Goal: Information Seeking & Learning: Compare options

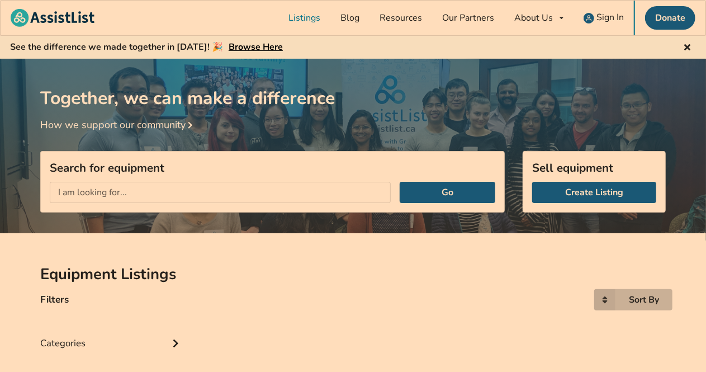
click at [645, 289] on div "Sort By Most recent Price ascending Price descending" at bounding box center [633, 299] width 78 height 21
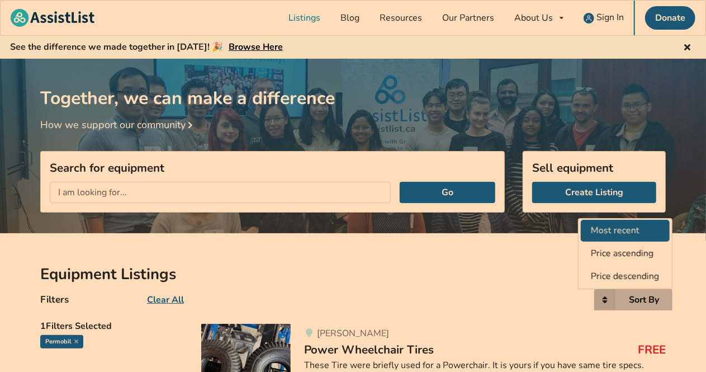
click at [628, 229] on span "Most recent" at bounding box center [615, 230] width 49 height 12
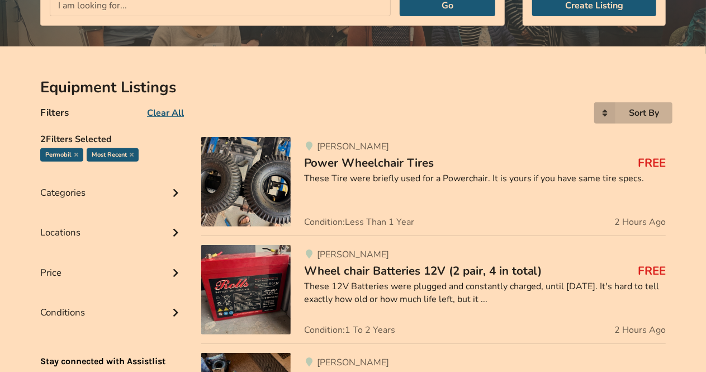
scroll to position [190, 0]
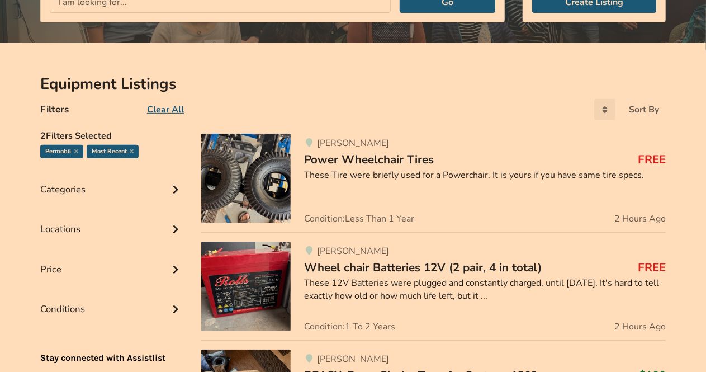
click at [391, 158] on span "Power Wheelchair Tires" at bounding box center [369, 159] width 130 height 16
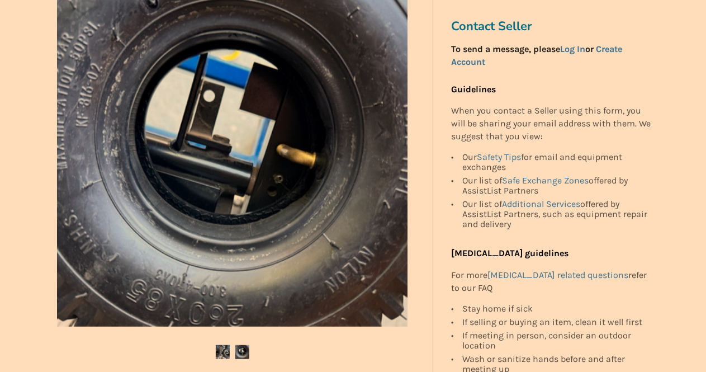
scroll to position [235, 0]
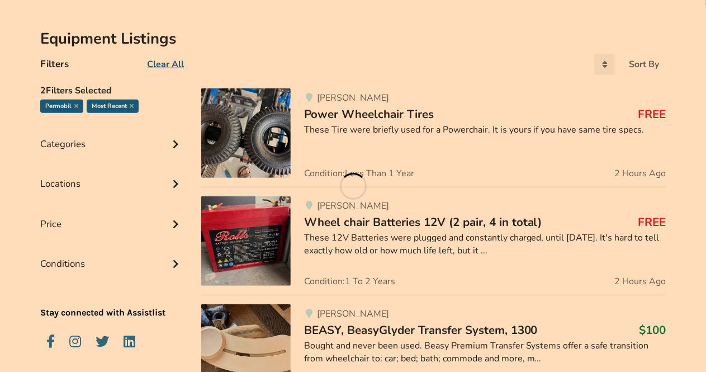
scroll to position [190, 0]
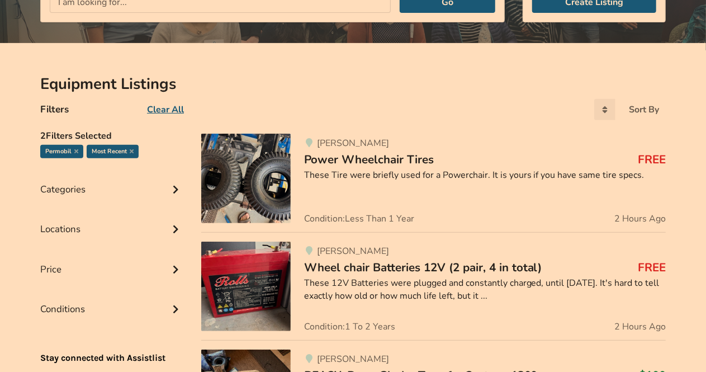
click at [646, 282] on div "These 12V Batteries were plugged and constantly charged, until [DATE]. It's har…" at bounding box center [484, 290] width 361 height 26
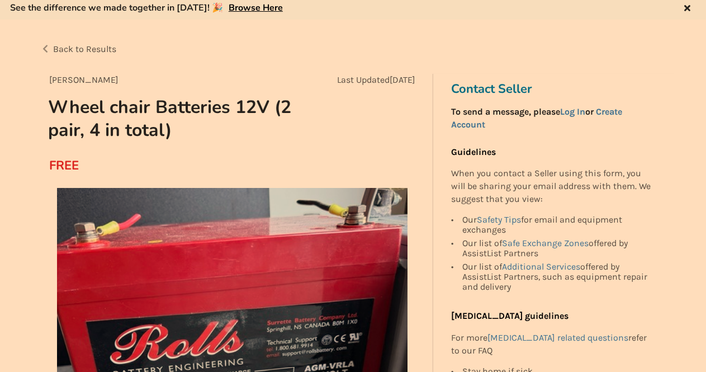
scroll to position [40, 0]
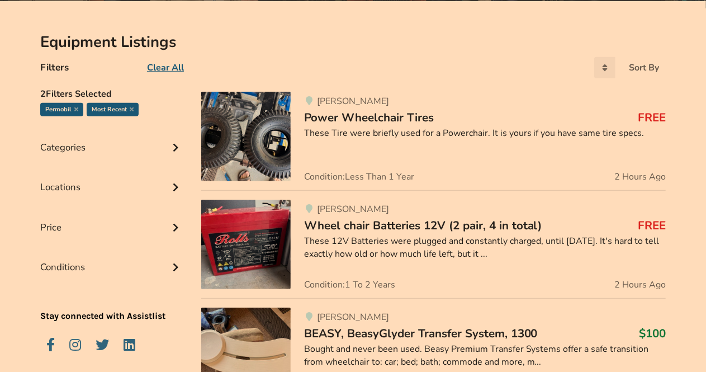
scroll to position [234, 0]
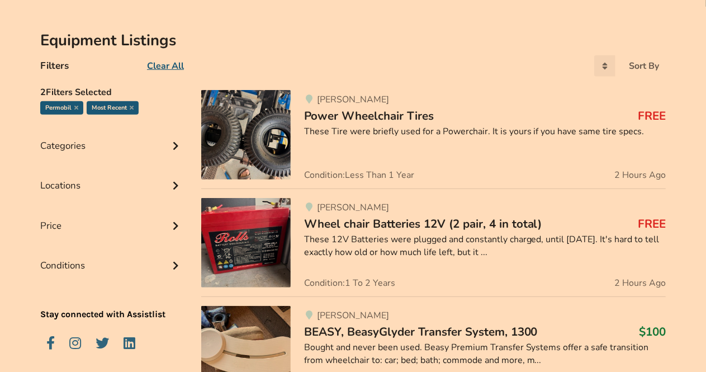
click at [607, 259] on div "[PERSON_NAME] Wheel chair Batteries 12V (2 pair, 4 in total) FREE These 12V Bat…" at bounding box center [478, 242] width 375 height 89
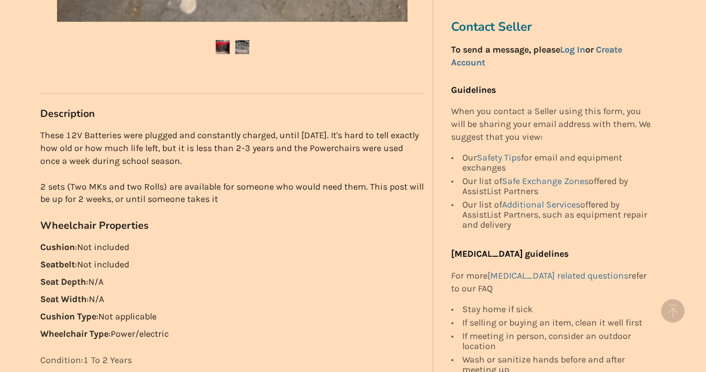
scroll to position [556, 0]
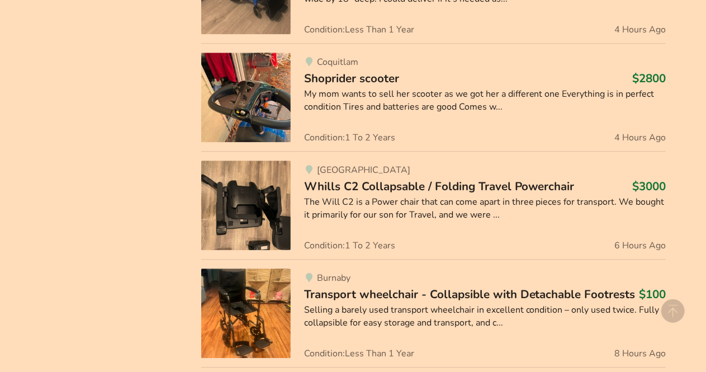
scroll to position [1363, 0]
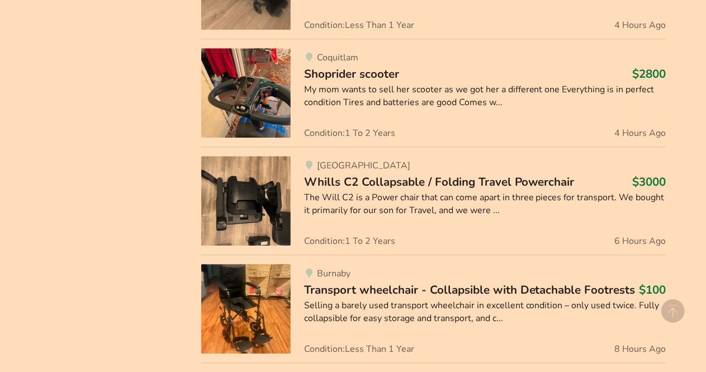
click at [559, 180] on span "Whills C2 Collapsable / Folding Travel Powerchair" at bounding box center [439, 182] width 270 height 16
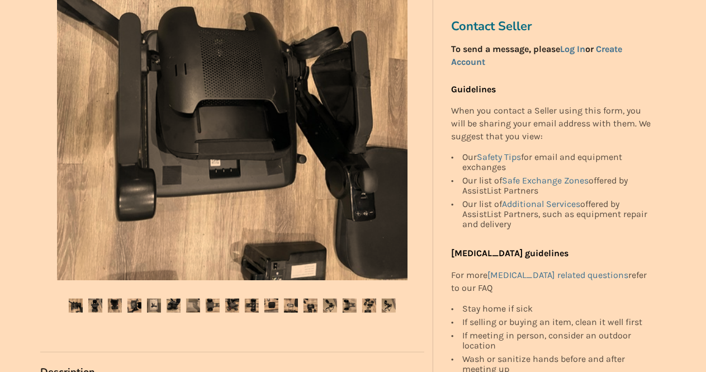
scroll to position [299, 0]
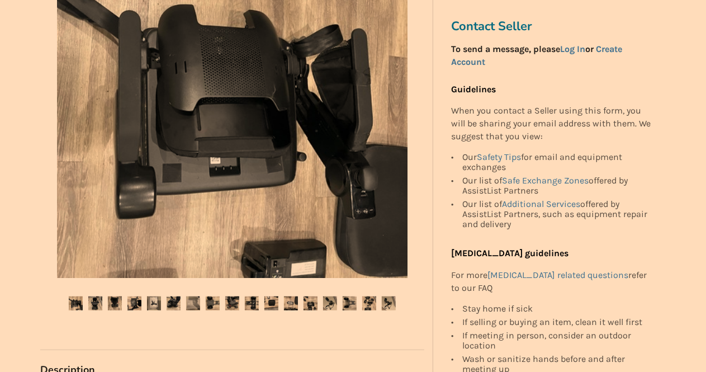
click at [97, 307] on img at bounding box center [95, 303] width 14 height 14
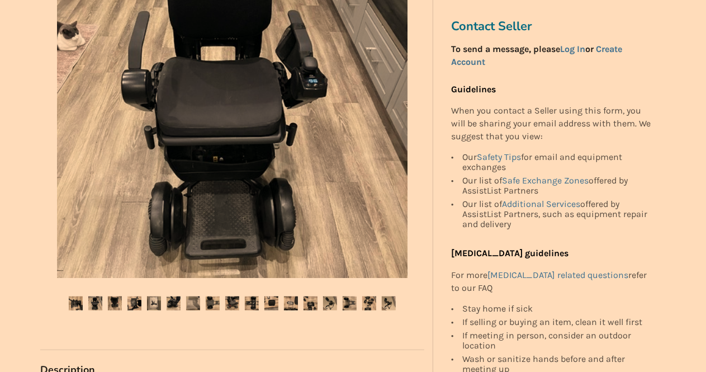
click at [116, 303] on img at bounding box center [115, 303] width 14 height 14
click at [130, 304] on img at bounding box center [134, 303] width 14 height 14
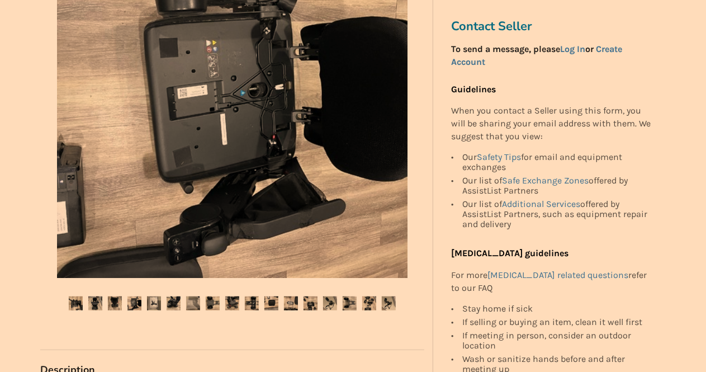
click at [153, 306] on img at bounding box center [154, 303] width 14 height 14
click at [157, 304] on img at bounding box center [154, 303] width 14 height 14
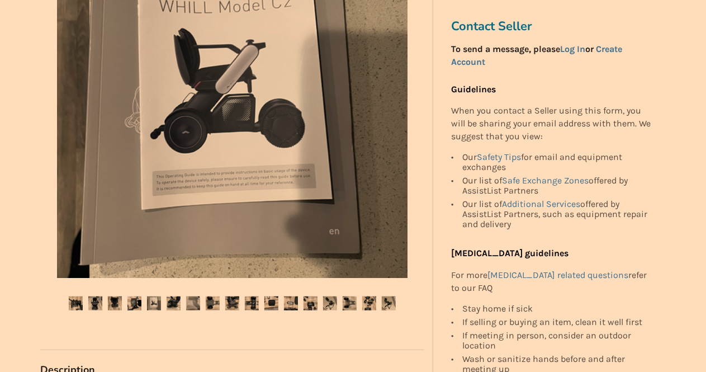
click at [189, 303] on img at bounding box center [193, 303] width 14 height 14
click at [216, 303] on img at bounding box center [213, 303] width 14 height 14
click at [234, 310] on img at bounding box center [232, 303] width 14 height 14
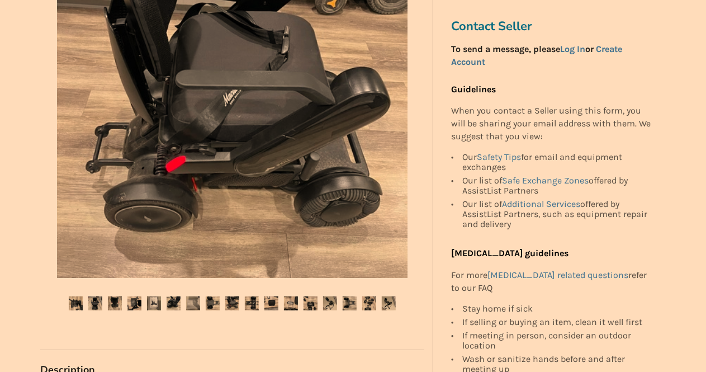
click at [248, 302] on img at bounding box center [252, 303] width 14 height 14
click at [272, 307] on img at bounding box center [271, 303] width 14 height 14
click at [275, 305] on img at bounding box center [271, 303] width 14 height 14
click at [307, 304] on img at bounding box center [310, 303] width 14 height 14
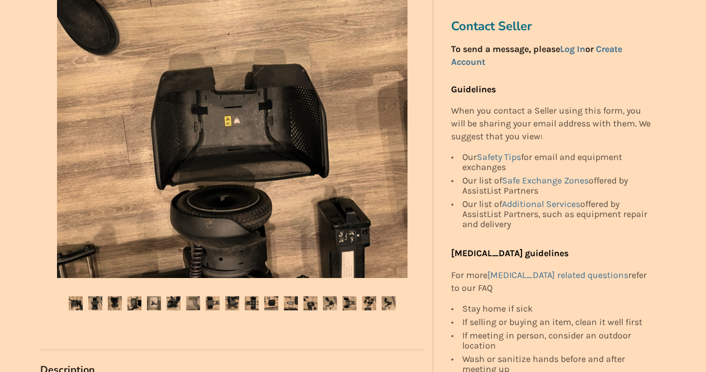
click at [311, 305] on img at bounding box center [310, 303] width 14 height 14
click at [323, 309] on img at bounding box center [330, 303] width 14 height 14
click at [350, 305] on img at bounding box center [349, 303] width 14 height 14
click at [369, 307] on img at bounding box center [369, 303] width 14 height 14
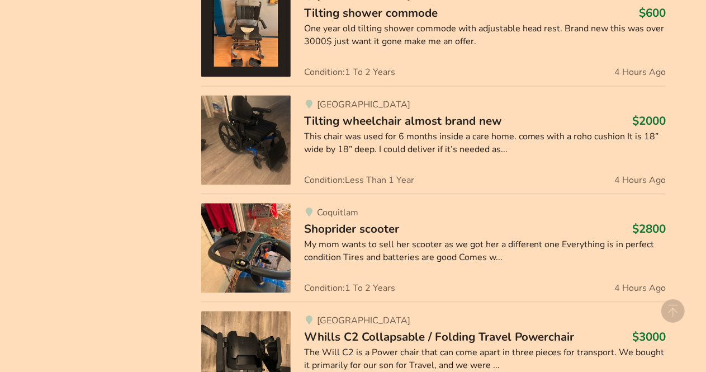
scroll to position [1363, 0]
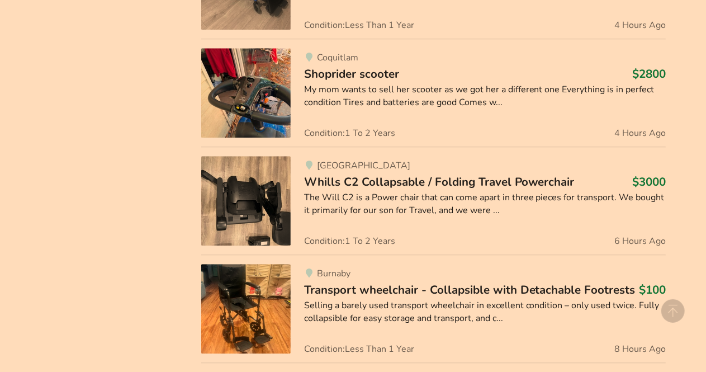
click at [664, 301] on icon at bounding box center [674, 312] width 27 height 27
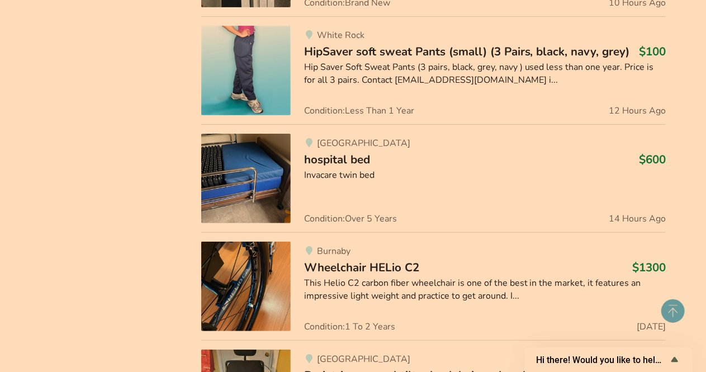
scroll to position [2243, 0]
